Goal: Obtain resource: Obtain resource

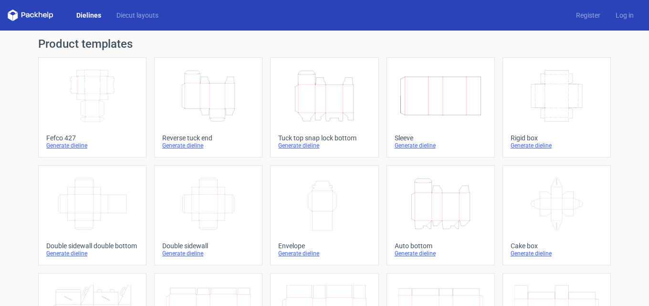
click at [190, 141] on div "Reverse tuck end" at bounding box center [208, 138] width 92 height 8
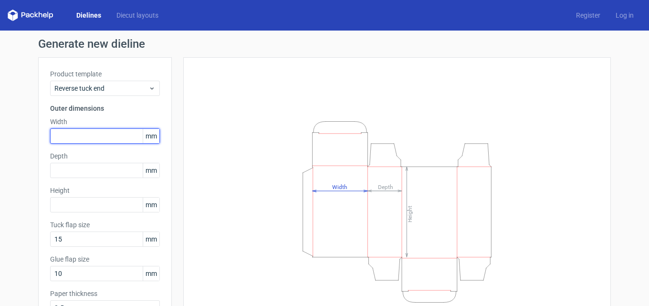
click at [121, 134] on input "text" at bounding box center [105, 135] width 110 height 15
type input "90"
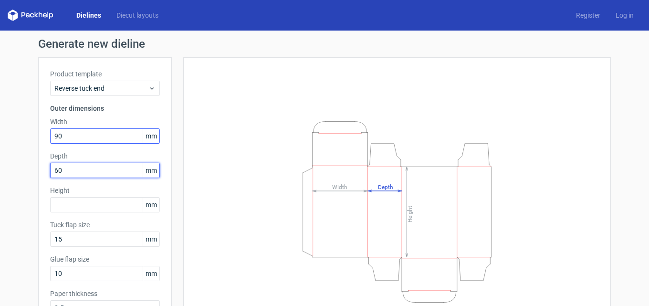
type input "6"
type input "40"
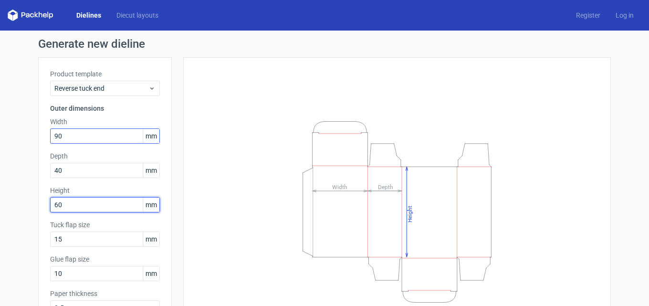
type input "60"
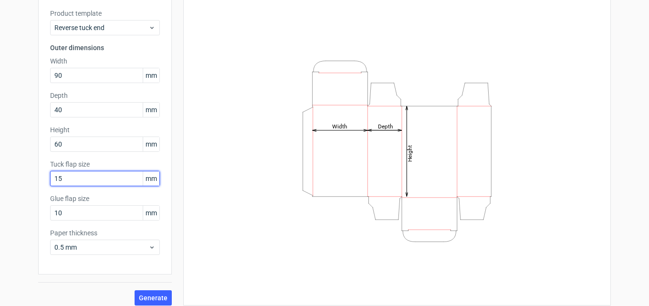
scroll to position [68, 0]
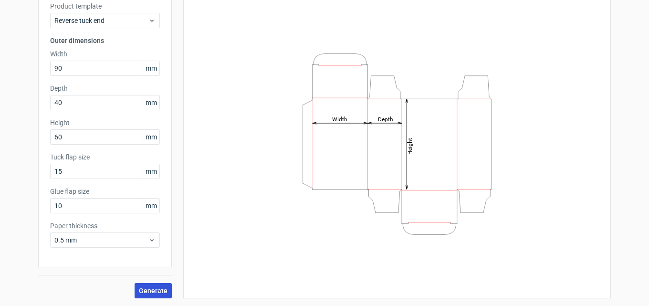
click at [152, 285] on button "Generate" at bounding box center [153, 290] width 37 height 15
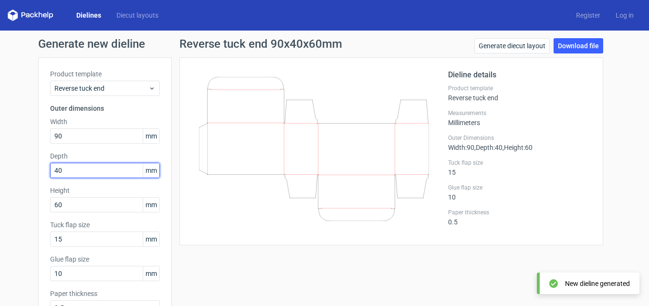
drag, startPoint x: 98, startPoint y: 169, endPoint x: 0, endPoint y: 162, distance: 98.5
click at [0, 168] on div "Generate new dieline Product template Reverse tuck end Outer dimensions Width 9…" at bounding box center [324, 202] width 649 height 343
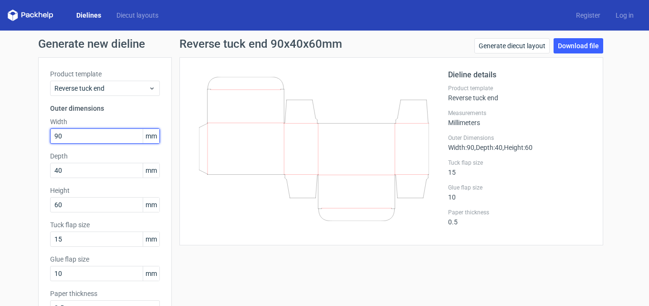
drag, startPoint x: 51, startPoint y: 137, endPoint x: 0, endPoint y: 137, distance: 50.6
click at [0, 137] on div "Generate new dieline Product template Reverse tuck end Outer dimensions Width 9…" at bounding box center [324, 202] width 649 height 343
type input "60"
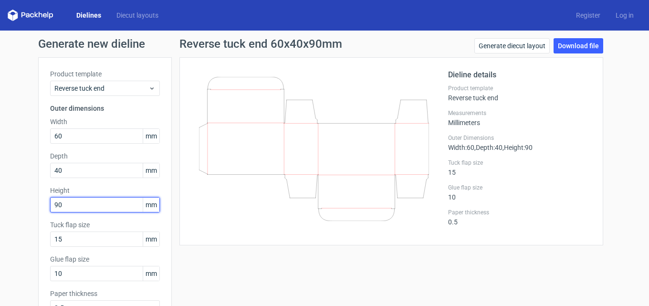
type input "90"
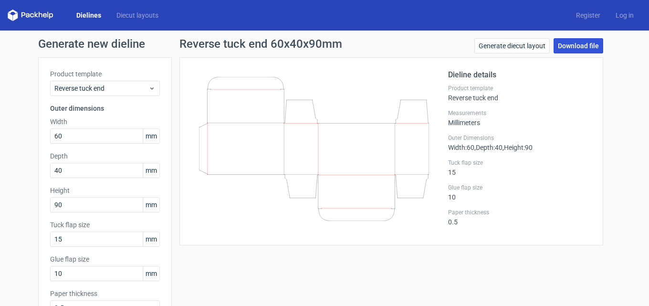
click at [578, 44] on link "Download file" at bounding box center [579, 45] width 50 height 15
click at [512, 42] on link "Generate diecut layout" at bounding box center [511, 45] width 75 height 15
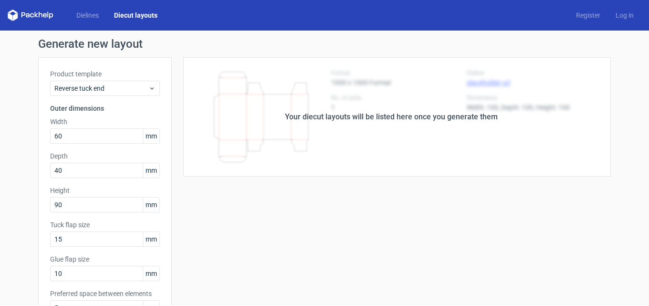
click at [512, 42] on h1 "Generate new layout" at bounding box center [324, 43] width 573 height 11
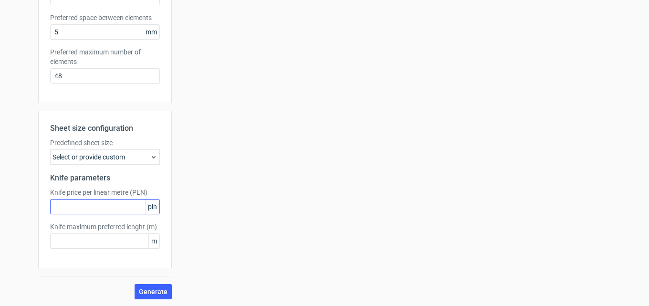
scroll to position [277, 0]
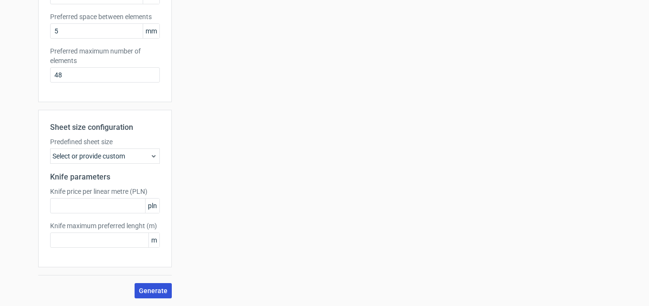
click at [159, 288] on span "Generate" at bounding box center [153, 290] width 29 height 7
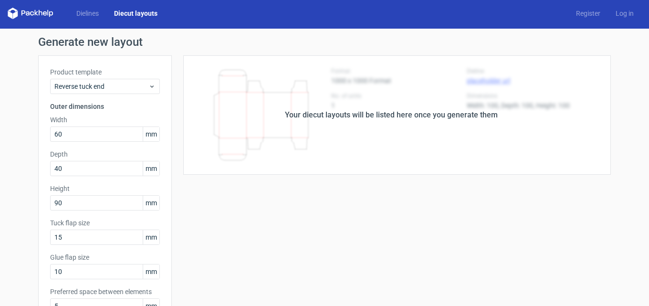
scroll to position [0, 0]
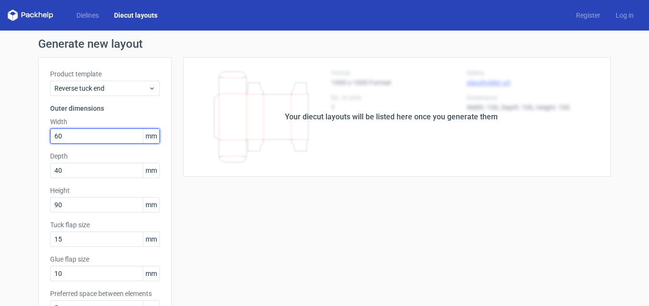
click at [84, 128] on input "60" at bounding box center [105, 135] width 110 height 15
click at [84, 132] on input "60" at bounding box center [105, 135] width 110 height 15
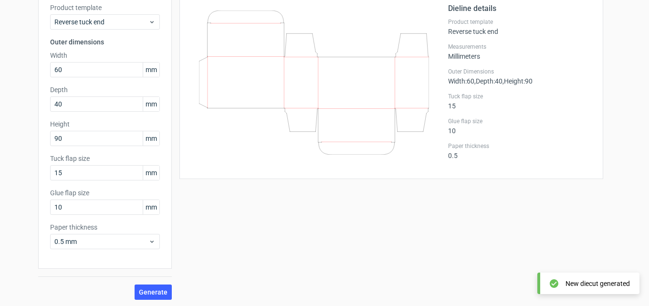
scroll to position [68, 0]
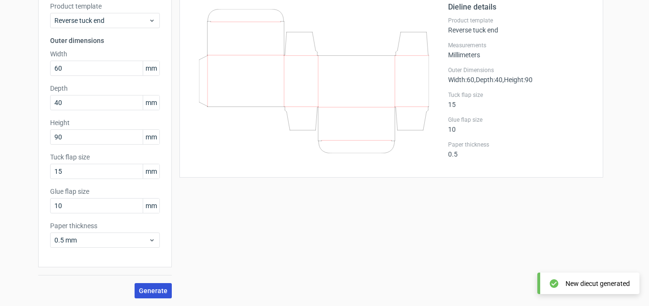
click at [159, 285] on button "Generate" at bounding box center [153, 290] width 37 height 15
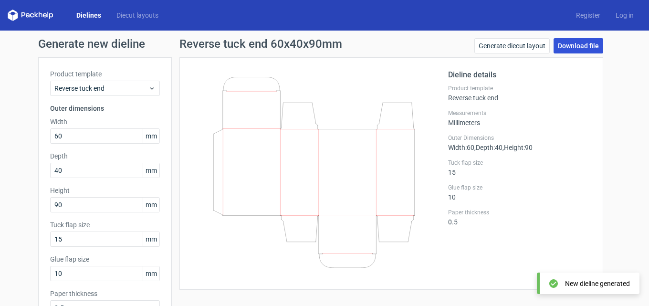
click at [576, 50] on link "Download file" at bounding box center [579, 45] width 50 height 15
click at [576, 43] on link "Download file" at bounding box center [579, 45] width 50 height 15
